Goal: Task Accomplishment & Management: Complete application form

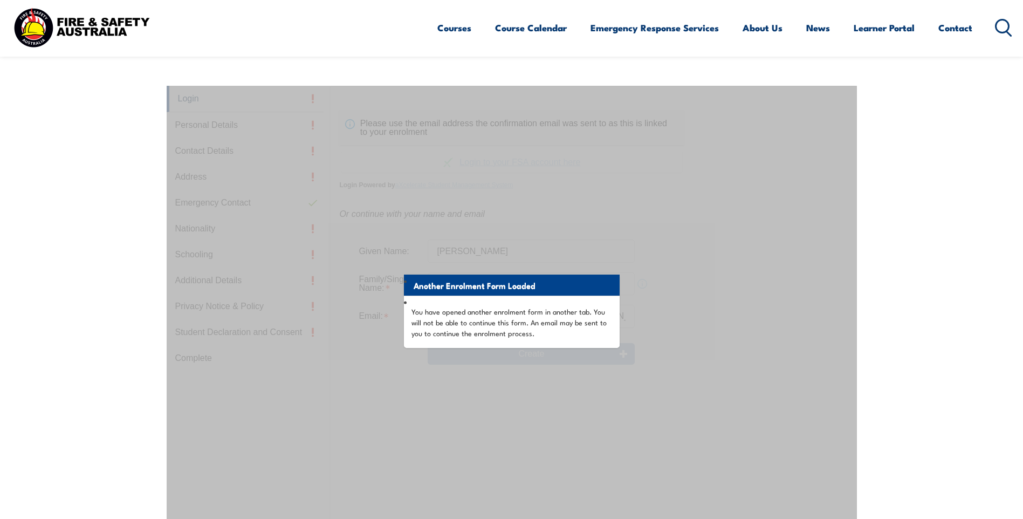
scroll to position [324, 0]
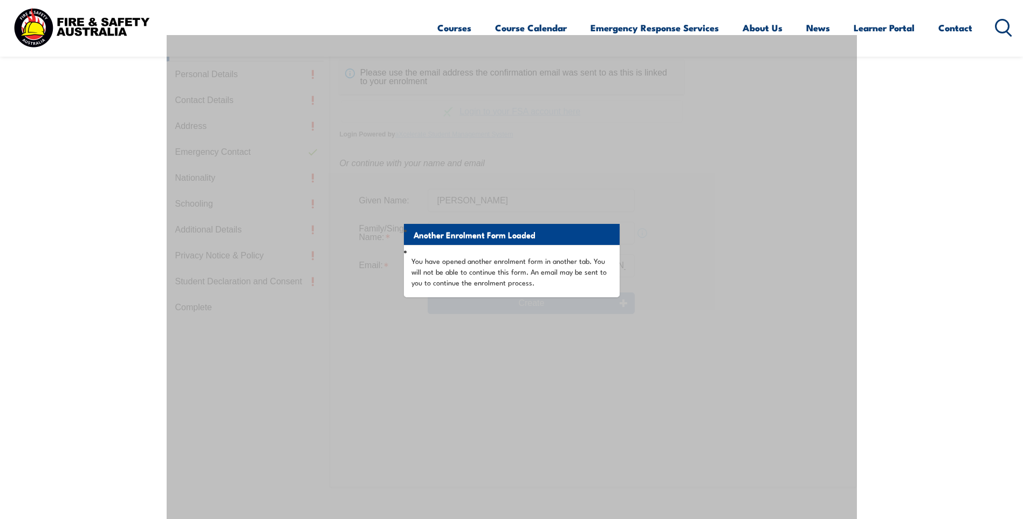
click at [850, 264] on div "Another Enrolment Form Loaded You have opened another enrolment form in another…" at bounding box center [512, 304] width 690 height 539
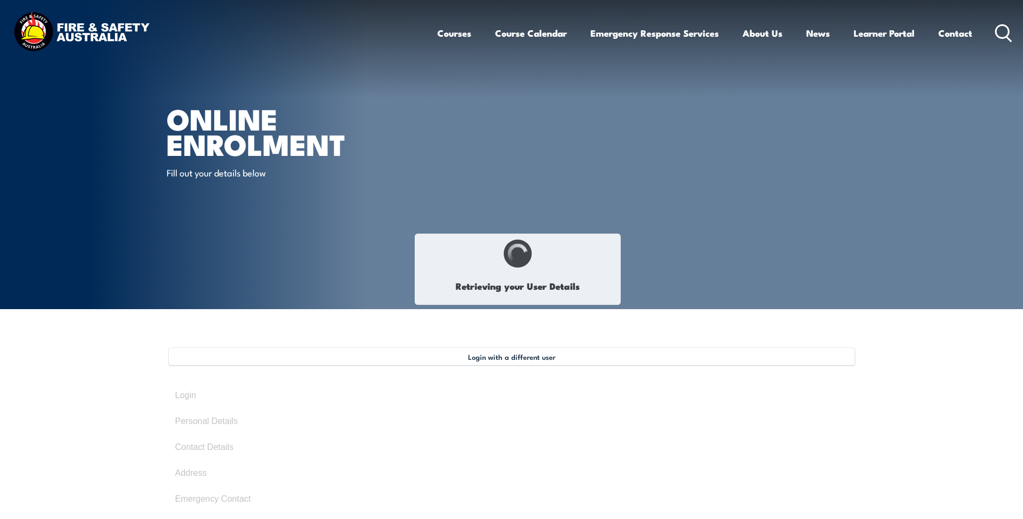
select select "Mr"
type input "Brennan"
type input "Leonard James"
type input "BACKSTROM"
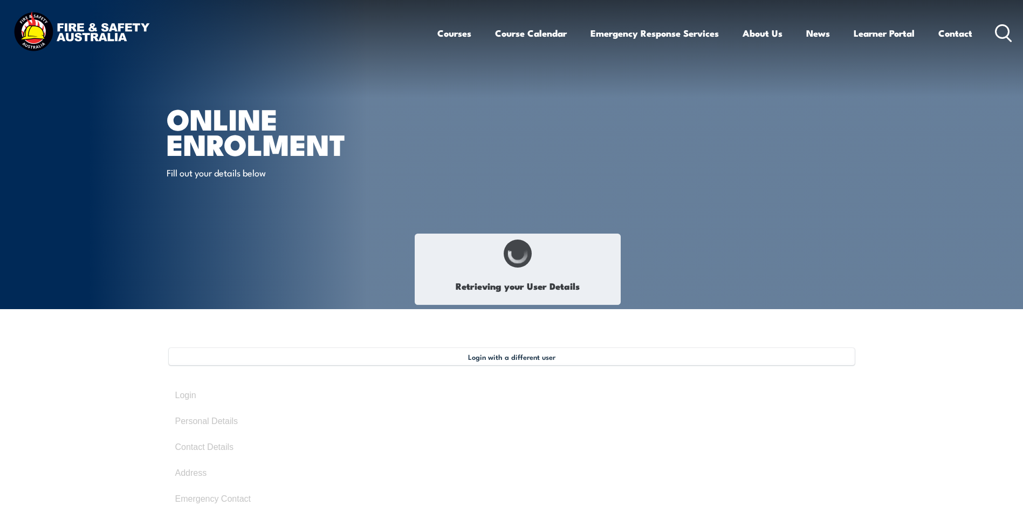
type input "January 14, 1972"
type input "A7KHMY879P"
select select "M"
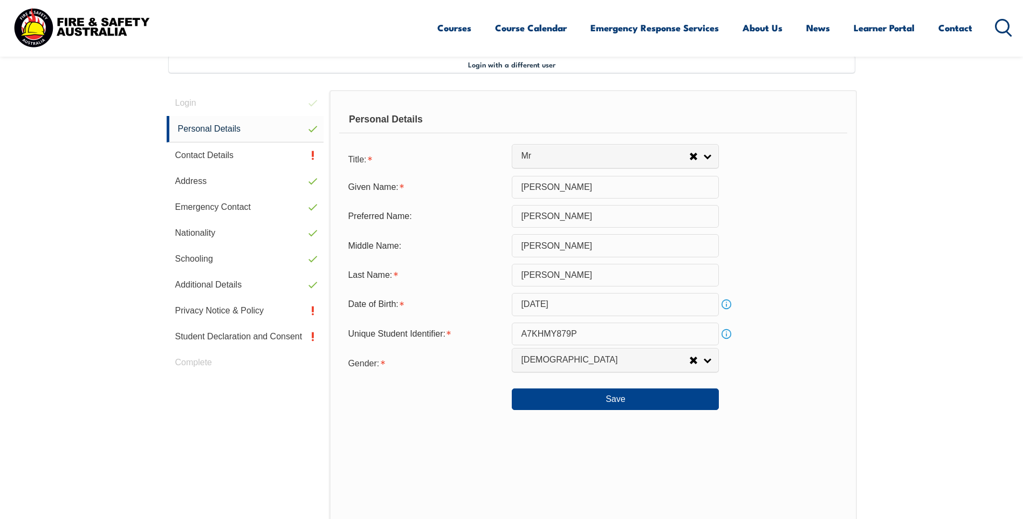
scroll to position [294, 0]
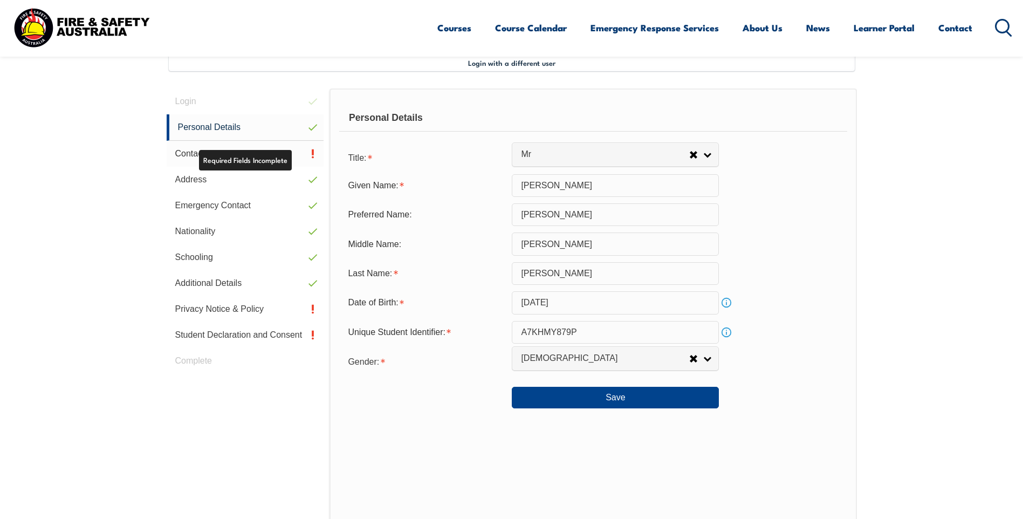
click at [185, 151] on link "Contact Details" at bounding box center [245, 154] width 157 height 26
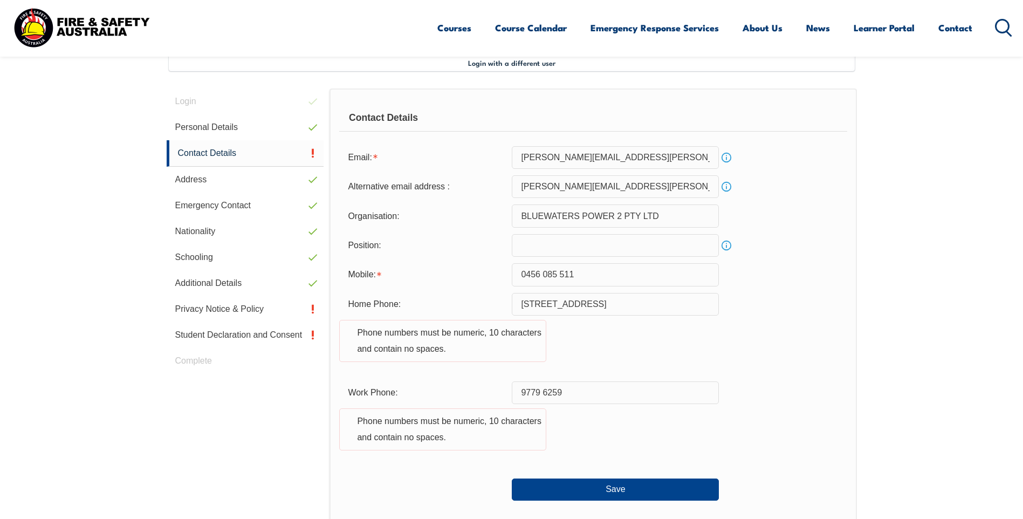
click at [533, 250] on input "text" at bounding box center [615, 245] width 207 height 23
click at [570, 245] on input "text" at bounding box center [615, 245] width 207 height 23
type input "Maintenance Technical Officer"
click at [519, 391] on input "9779 6259" at bounding box center [615, 392] width 207 height 23
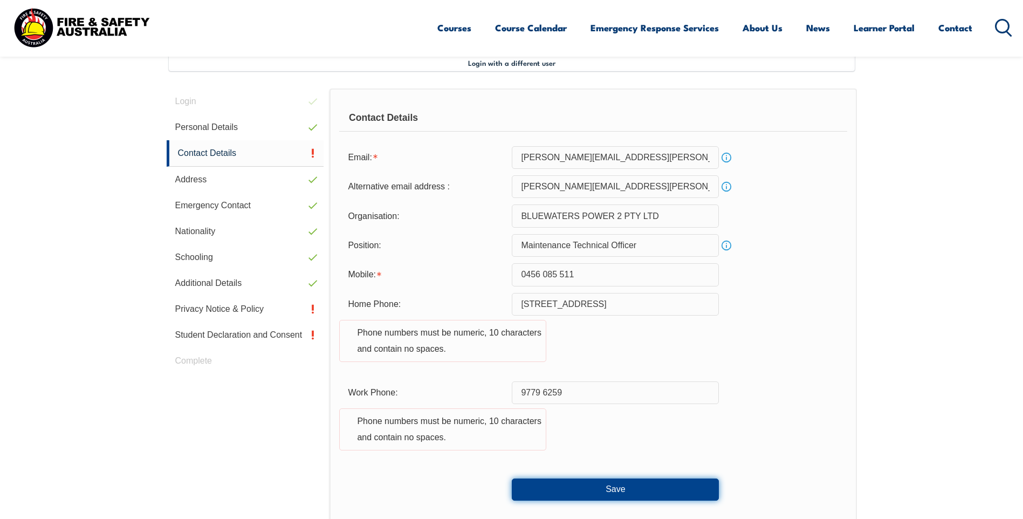
click at [615, 483] on button "Save" at bounding box center [615, 489] width 207 height 22
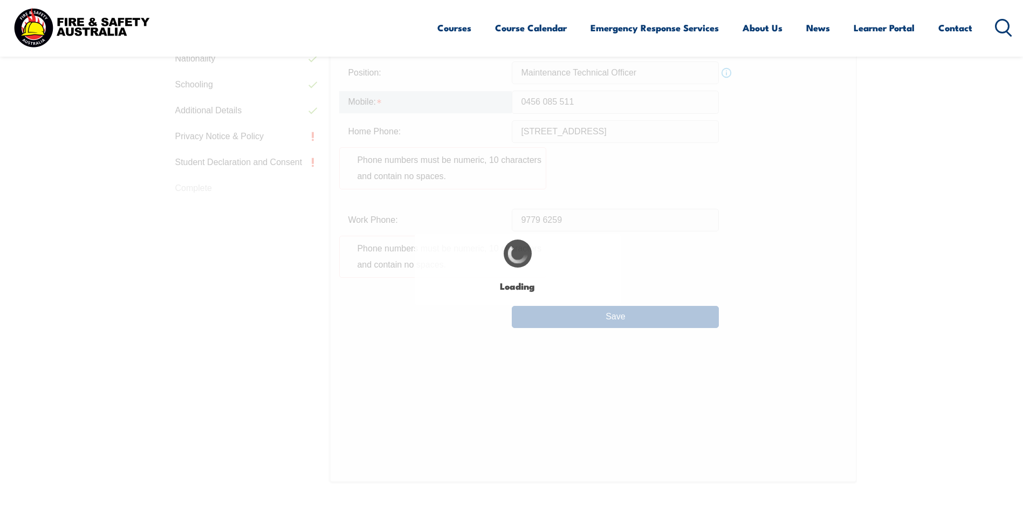
scroll to position [503, 0]
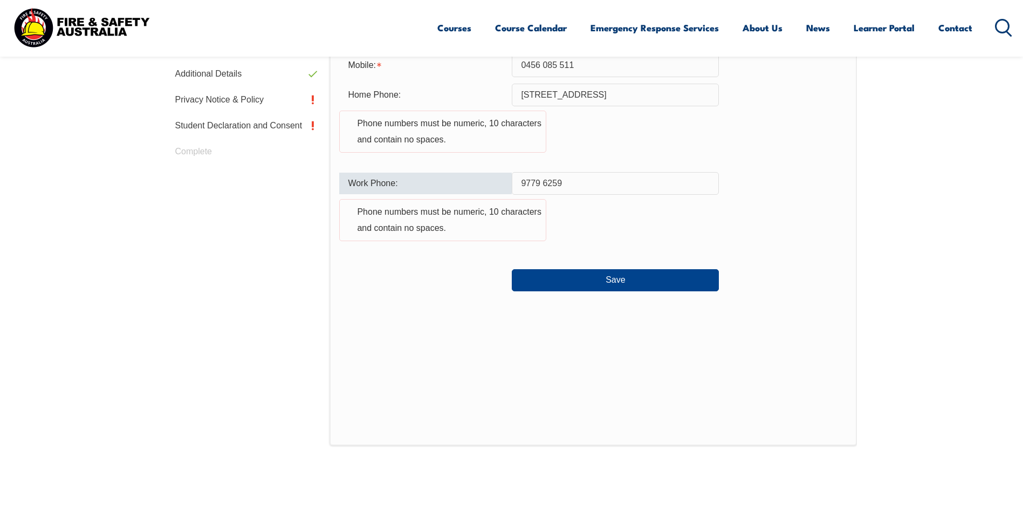
click at [539, 183] on input "9779 6259" at bounding box center [615, 183] width 207 height 23
click at [521, 183] on input "97796259" at bounding box center [615, 183] width 207 height 23
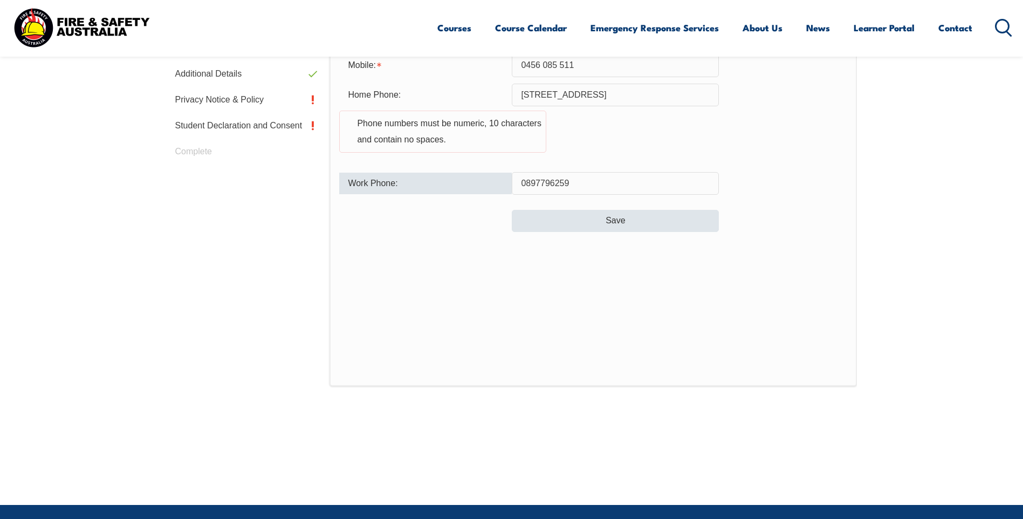
type input "0897796259"
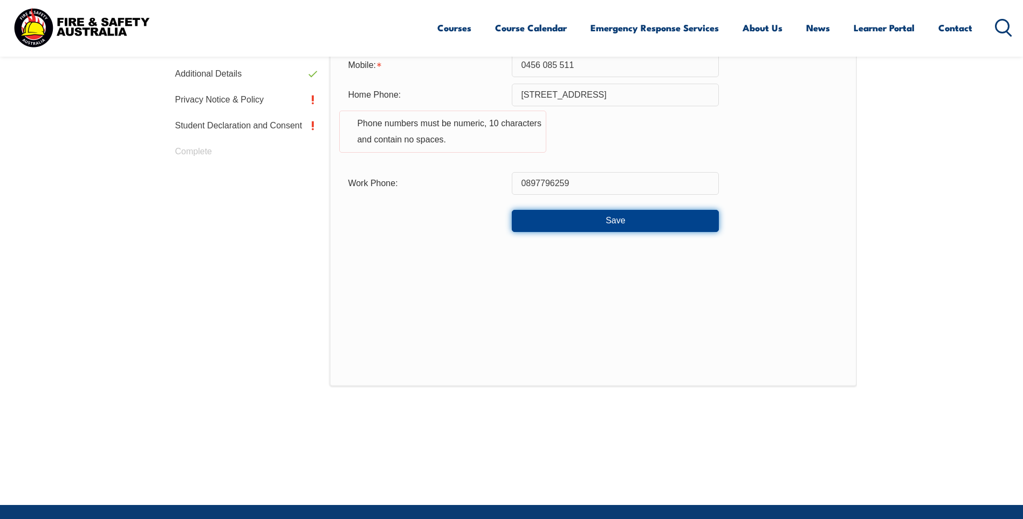
click at [619, 223] on button "Save" at bounding box center [615, 221] width 207 height 22
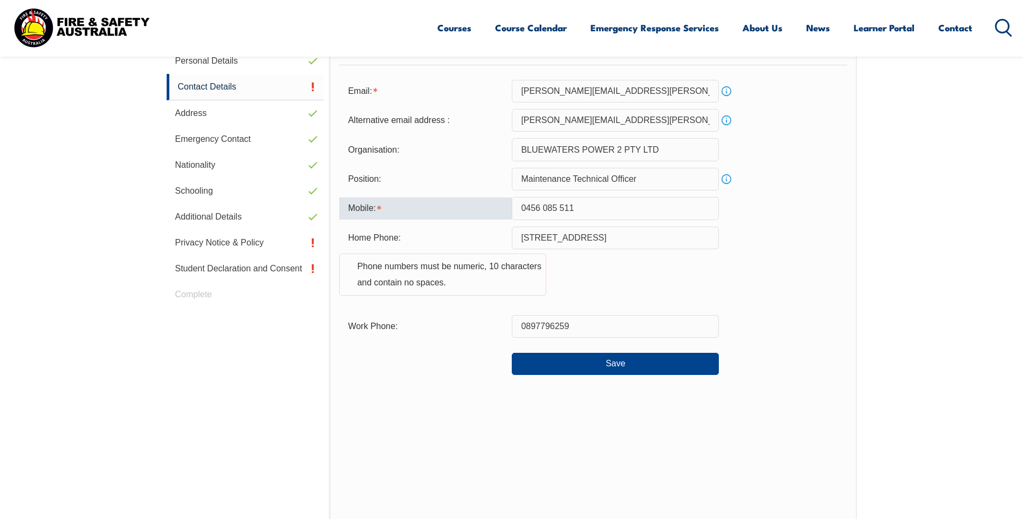
scroll to position [287, 0]
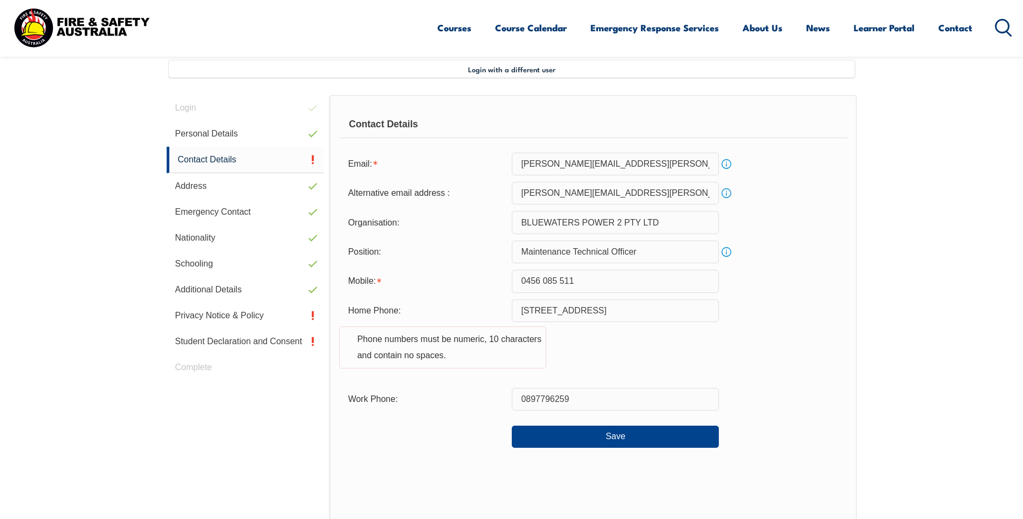
click at [593, 336] on div "Home Phone: 23 Christie Street Phone numbers must be numeric, 10 characters and…" at bounding box center [592, 340] width 507 height 82
click at [540, 280] on input "0456 085 511" at bounding box center [615, 281] width 207 height 23
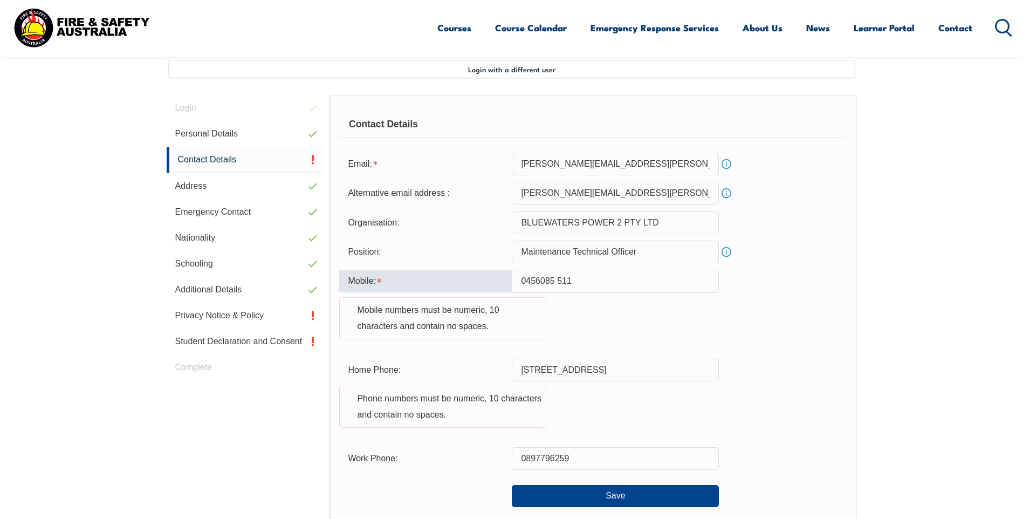
click at [553, 281] on input "0456085 511" at bounding box center [615, 281] width 207 height 23
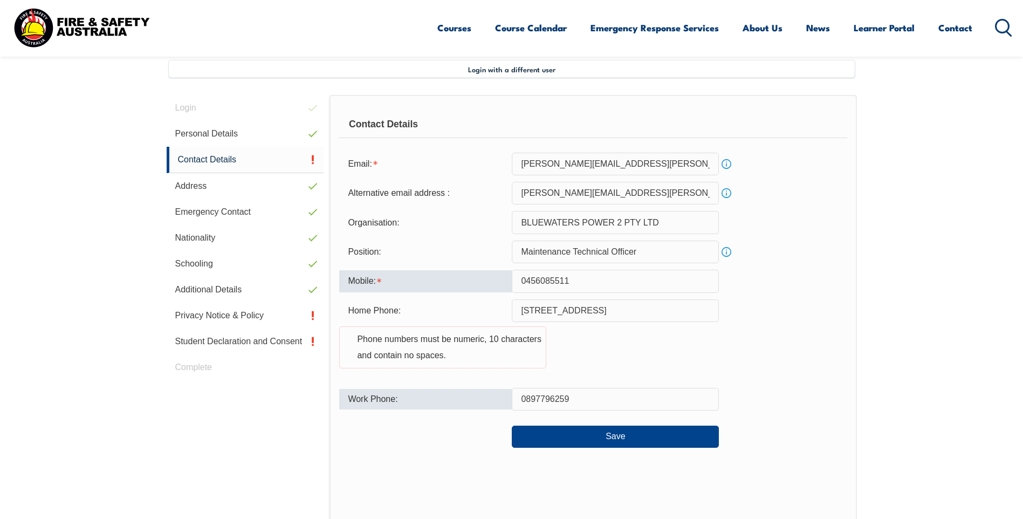
type input "0456085511"
click at [485, 389] on div "Work Phone:" at bounding box center [425, 399] width 173 height 20
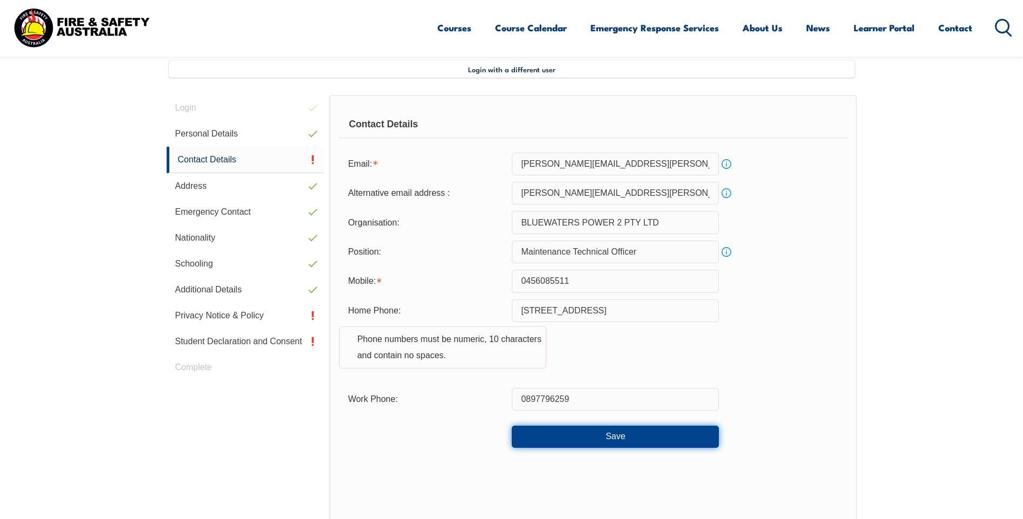
click at [608, 434] on button "Save" at bounding box center [615, 436] width 207 height 22
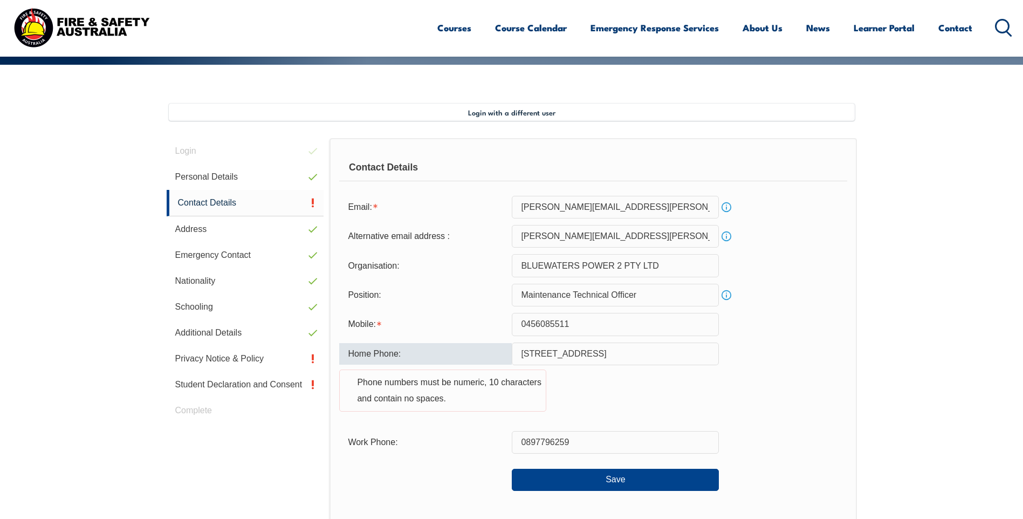
scroll to position [263, 0]
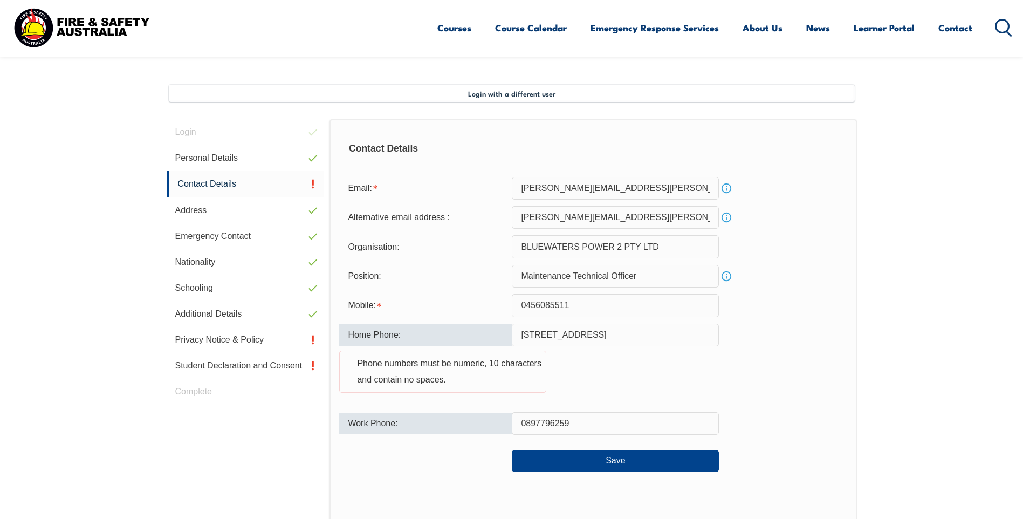
click at [470, 428] on div "Work Phone:" at bounding box center [425, 423] width 173 height 20
click at [593, 334] on input "23 Christie Street" at bounding box center [615, 335] width 207 height 23
type input "2"
click at [503, 402] on div "Home Phone: Phone numbers must be numeric, 10 characters and contain no spaces." at bounding box center [592, 365] width 507 height 82
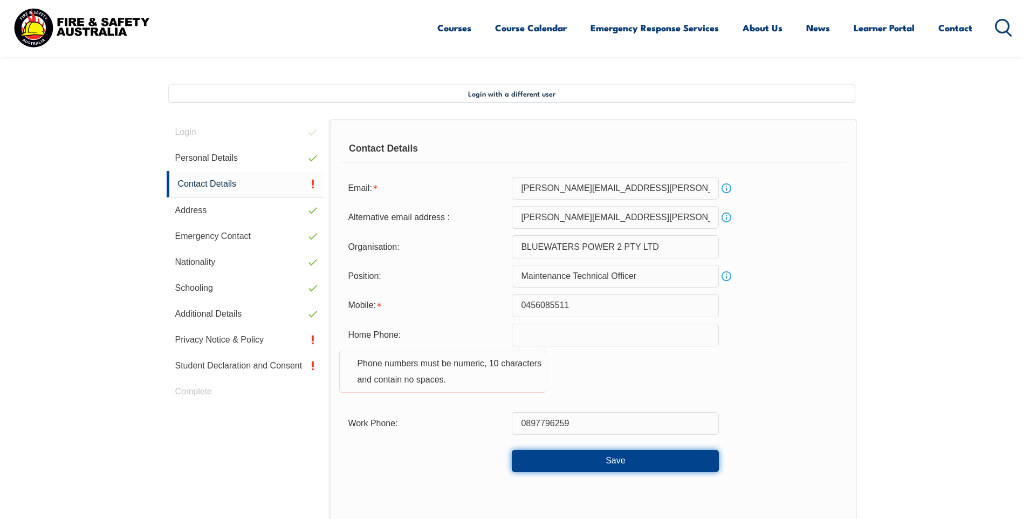
click at [624, 458] on button "Save" at bounding box center [615, 461] width 207 height 22
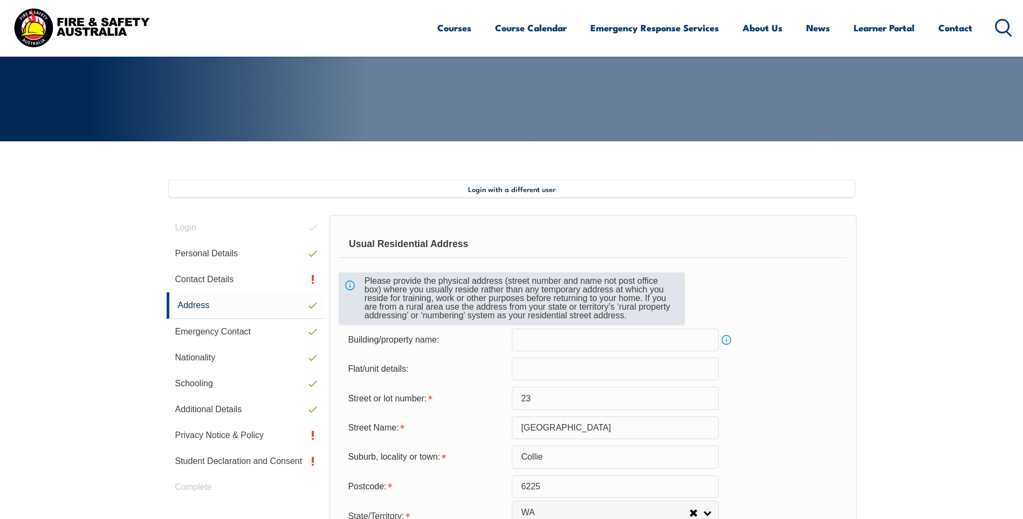
scroll to position [186, 0]
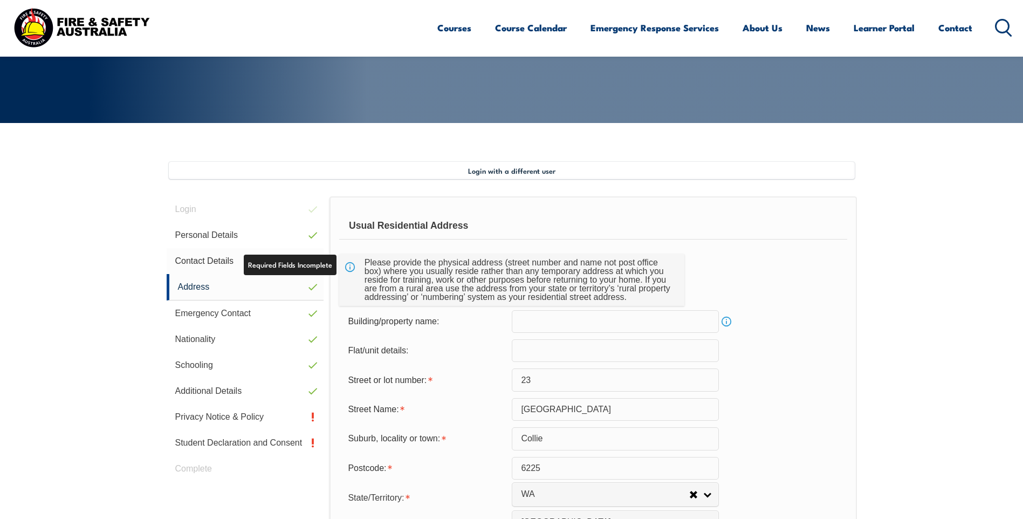
click at [285, 267] on link "Contact Details" at bounding box center [245, 261] width 157 height 26
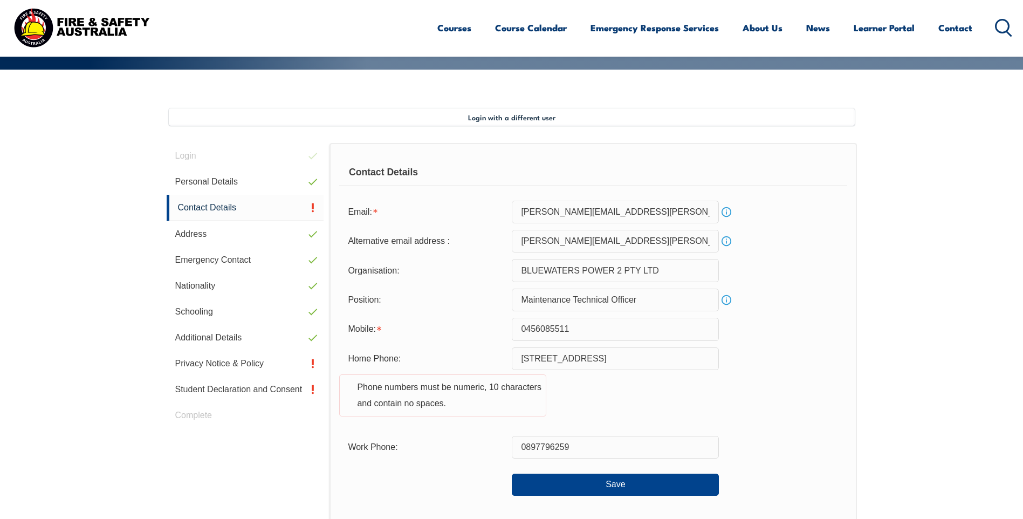
scroll to position [294, 0]
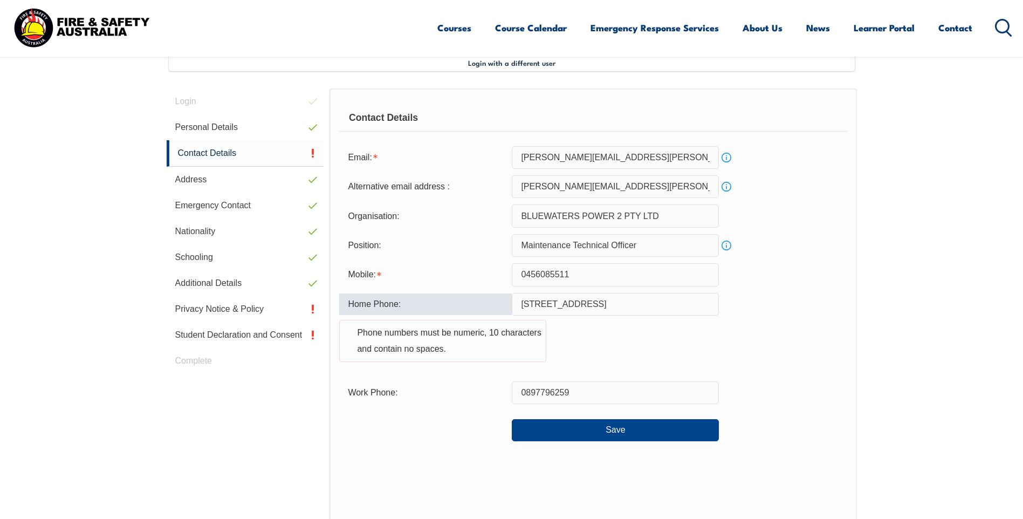
click at [597, 303] on input "23 Christie Street" at bounding box center [615, 304] width 207 height 23
type input "2"
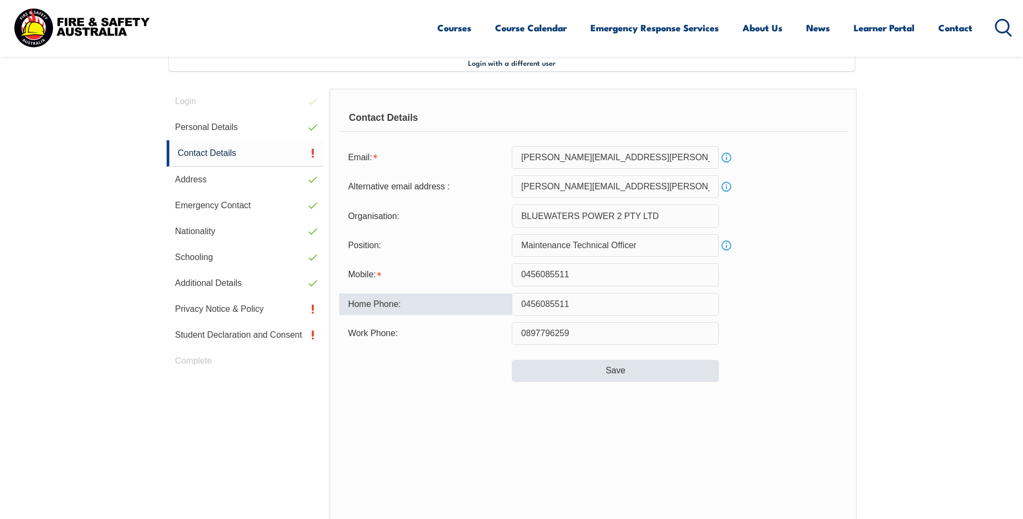
type input "0456085511"
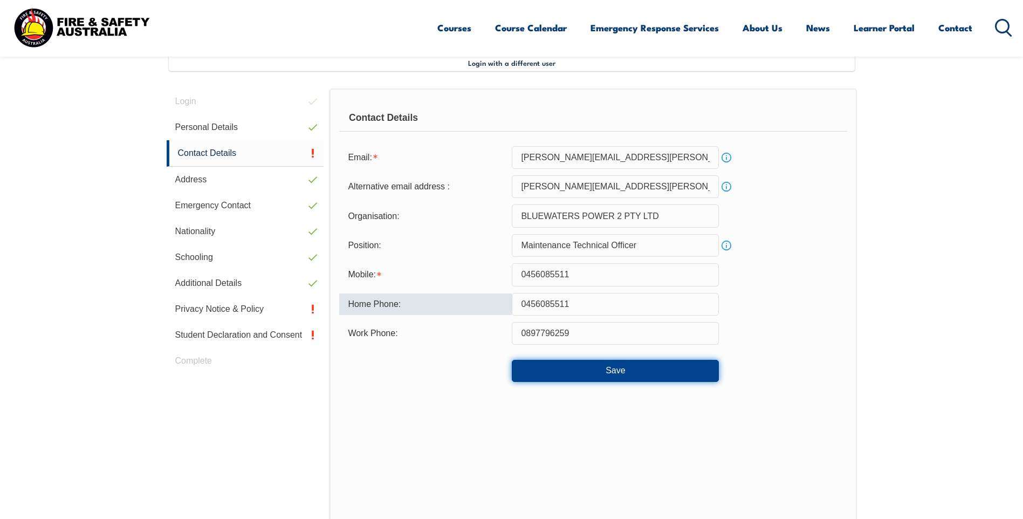
click at [620, 373] on button "Save" at bounding box center [615, 371] width 207 height 22
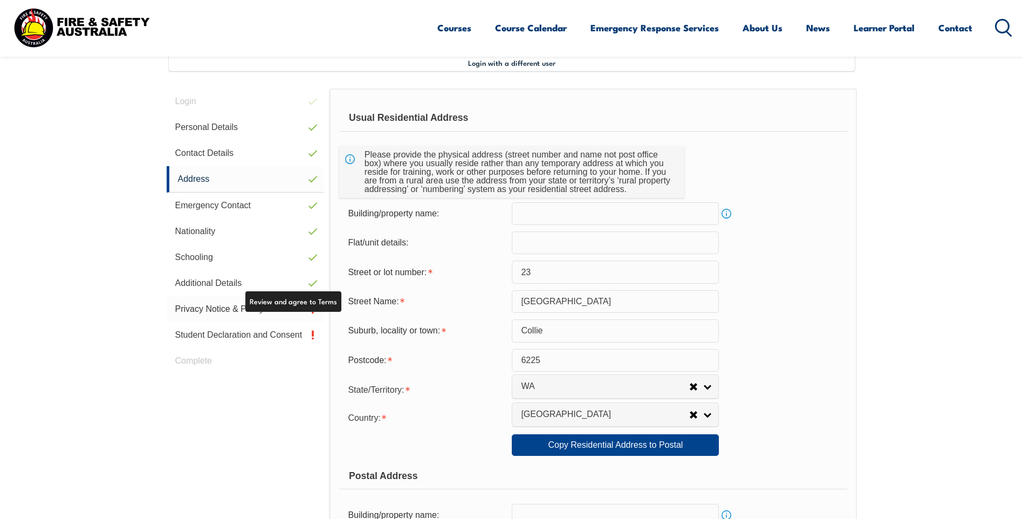
click at [221, 307] on link "Privacy Notice & Policy" at bounding box center [245, 309] width 157 height 26
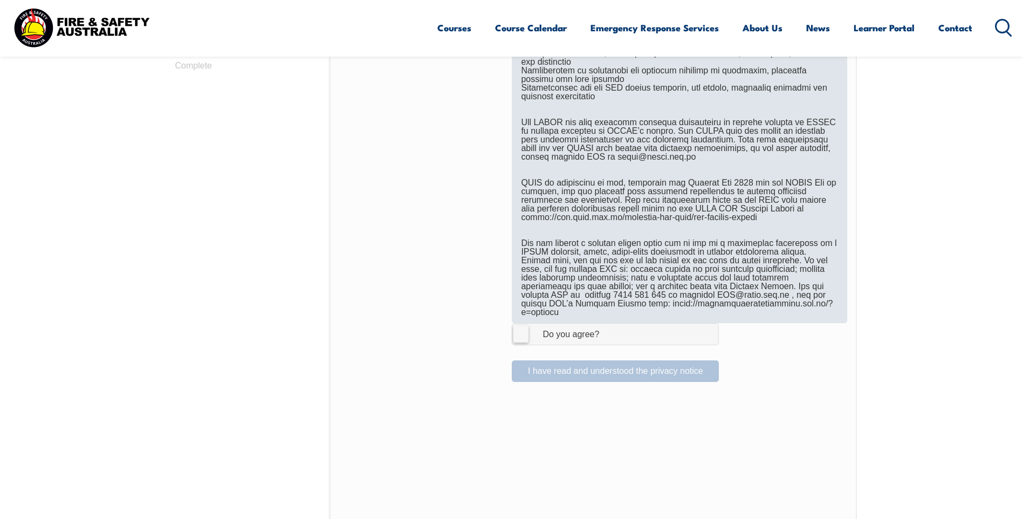
scroll to position [617, 0]
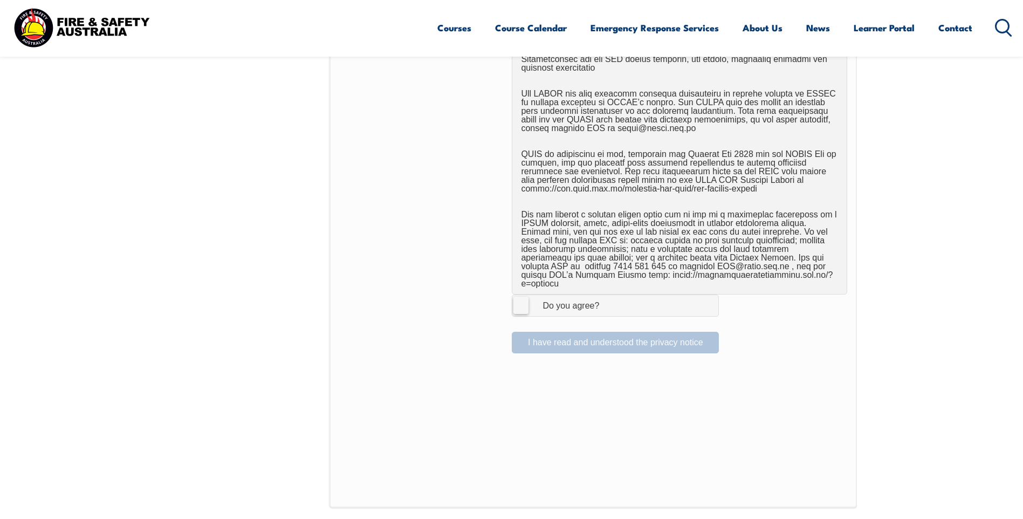
click at [522, 298] on label "I Agree Do you agree?" at bounding box center [615, 305] width 207 height 22
click at [608, 298] on input "I Agree Do you agree?" at bounding box center [617, 305] width 18 height 20
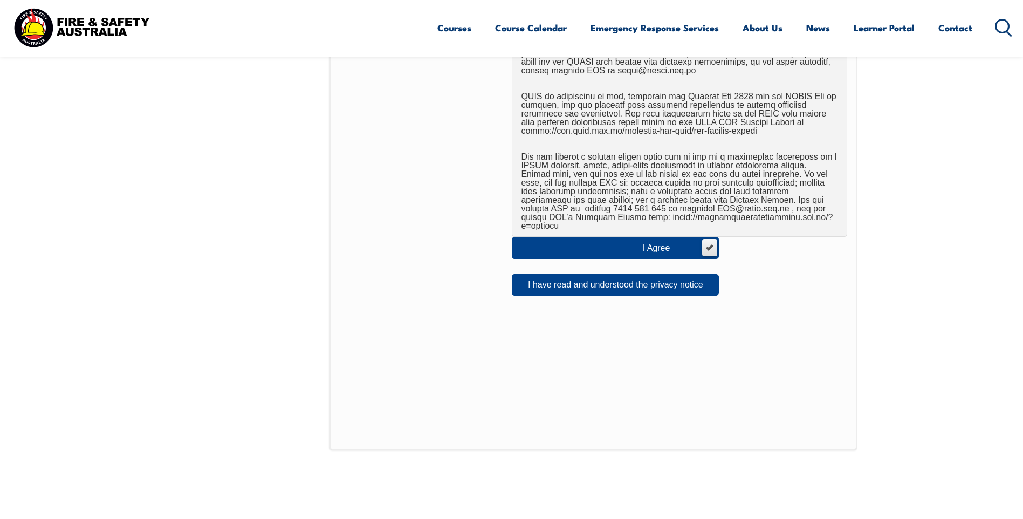
scroll to position [671, 0]
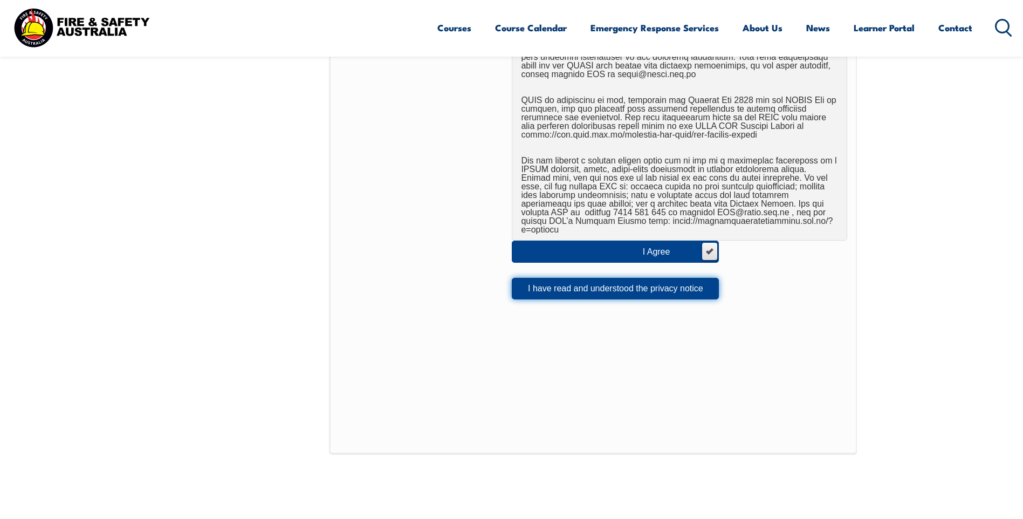
click at [587, 279] on button "I have read and understood the privacy notice" at bounding box center [615, 289] width 207 height 22
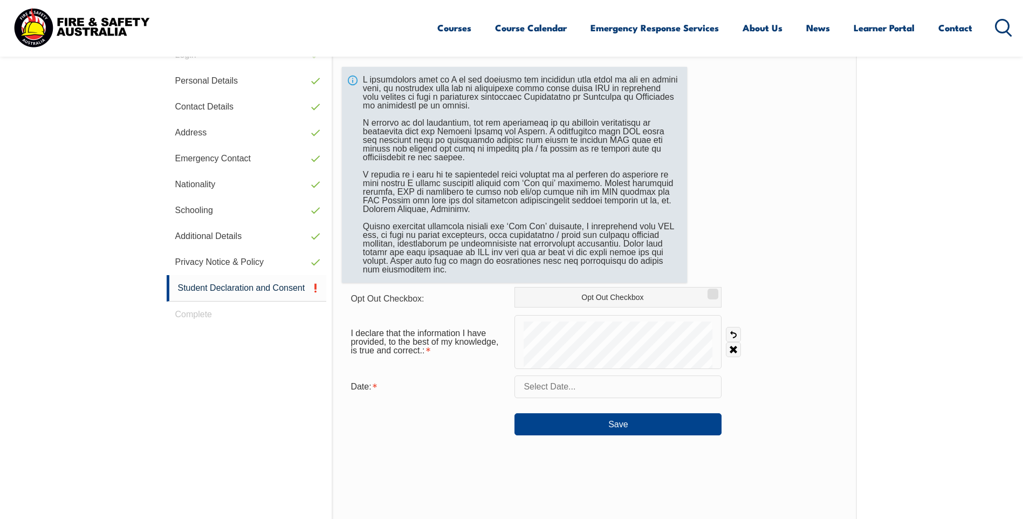
scroll to position [294, 0]
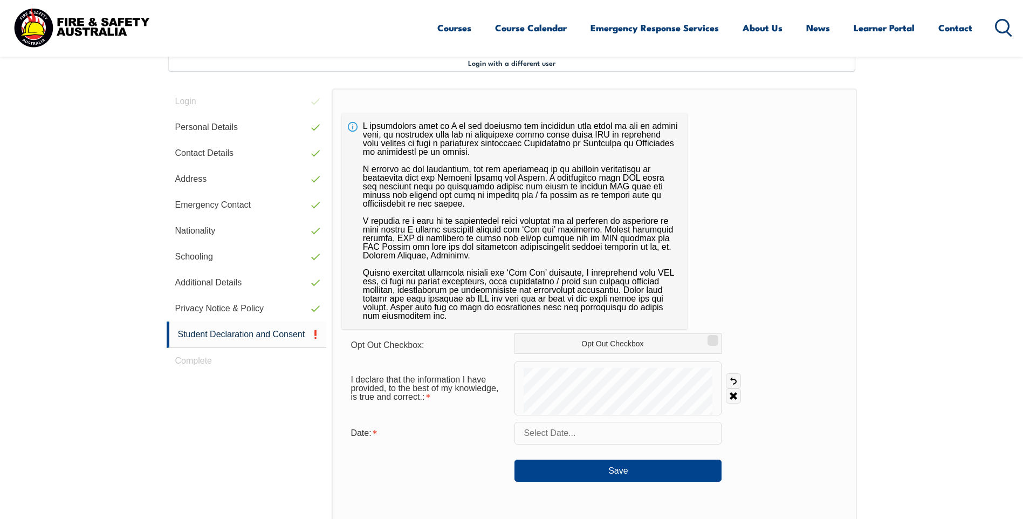
click at [598, 438] on input "text" at bounding box center [617, 433] width 207 height 23
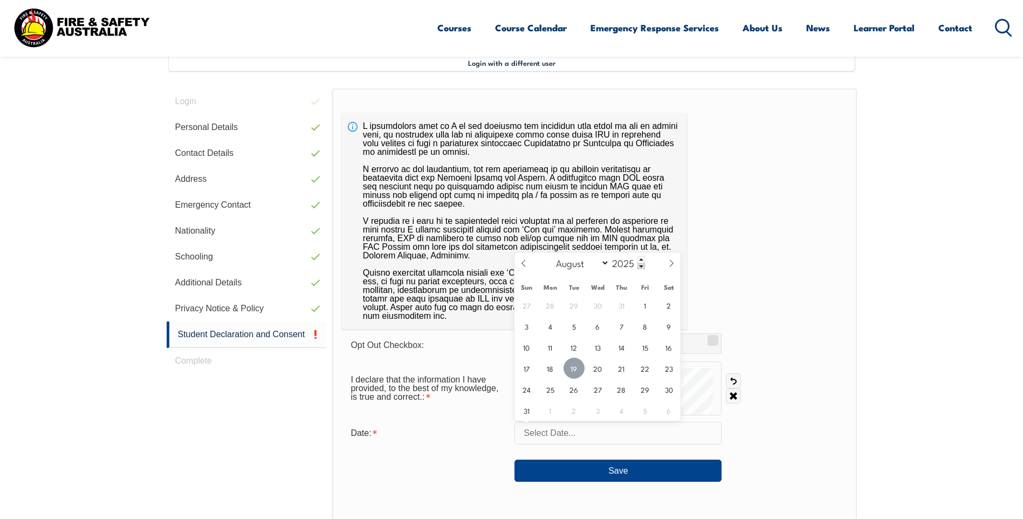
click at [575, 367] on span "19" at bounding box center [573, 367] width 21 height 21
type input "August 19, 2025"
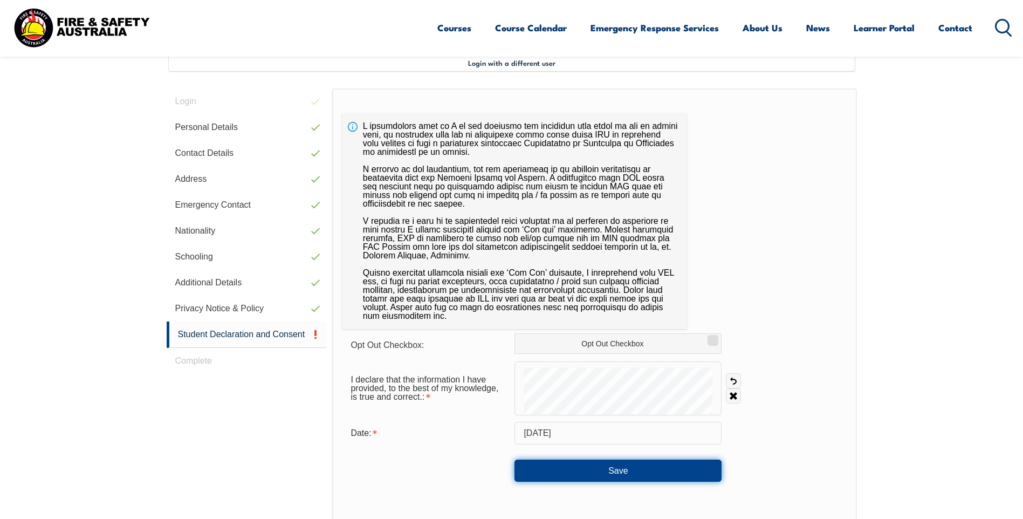
click at [625, 472] on button "Save" at bounding box center [617, 470] width 207 height 22
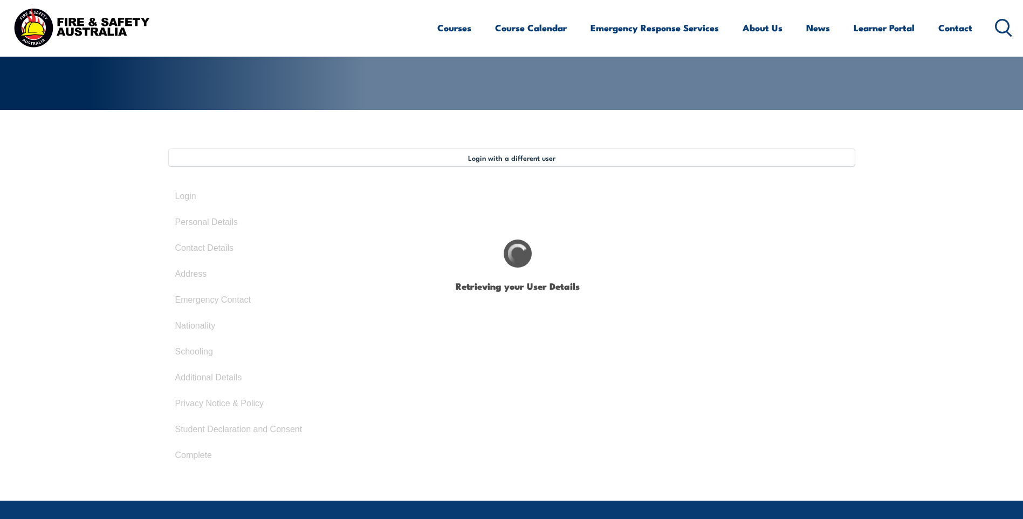
select select "Mr"
type input "[PERSON_NAME]"
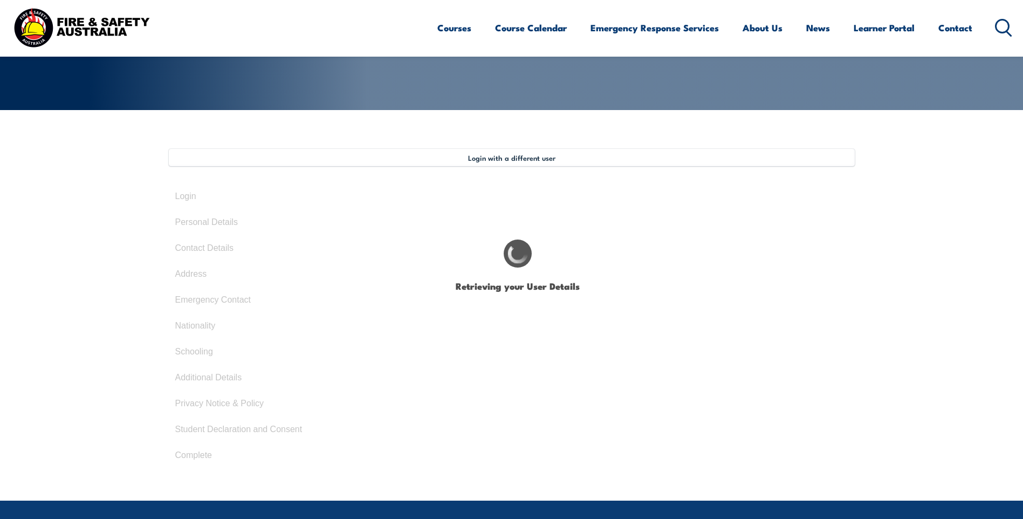
type input "[DATE]"
type input "A7KHMY879P"
select select "M"
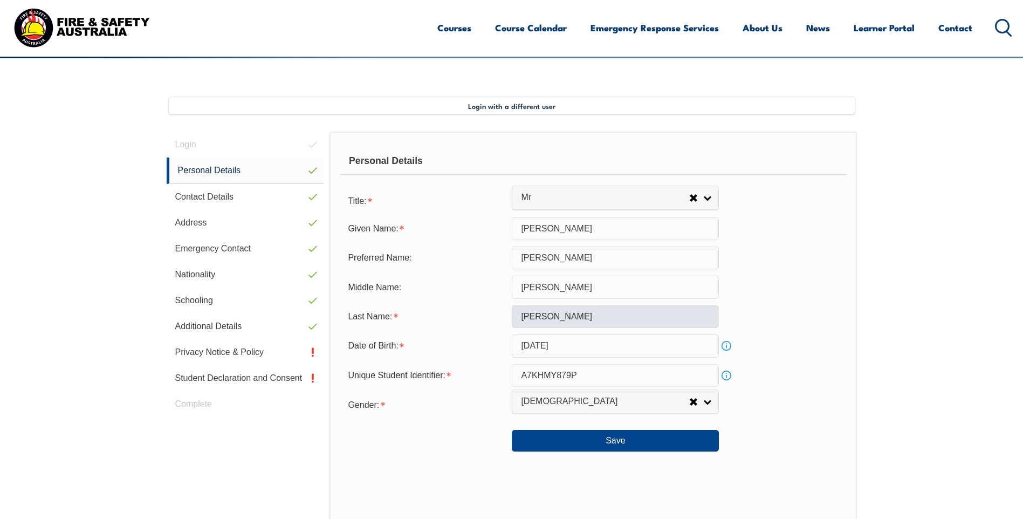
scroll to position [294, 0]
